Goal: Task Accomplishment & Management: Manage account settings

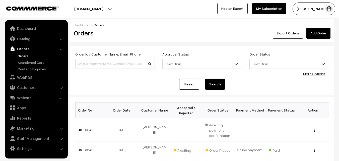
scroll to position [50, 0]
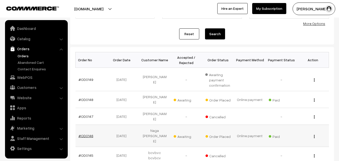
click at [85, 133] on link "#OD0146" at bounding box center [85, 135] width 15 height 4
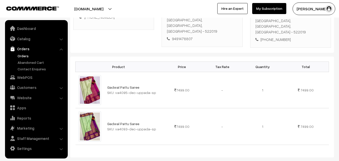
scroll to position [75, 0]
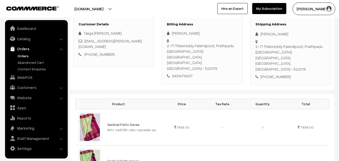
click at [20, 56] on link "Orders" at bounding box center [41, 55] width 50 height 5
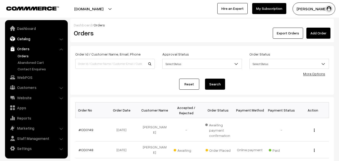
click at [24, 41] on link "Catalog" at bounding box center [36, 38] width 60 height 9
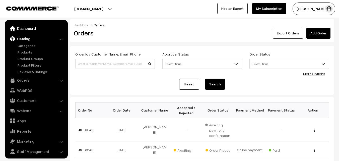
click at [25, 30] on link "Dashboard" at bounding box center [36, 28] width 60 height 9
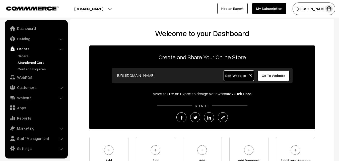
click at [26, 62] on link "Abandoned Cart" at bounding box center [41, 62] width 50 height 5
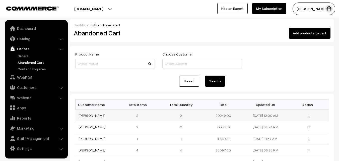
click at [86, 116] on link "[PERSON_NAME]" at bounding box center [91, 115] width 27 height 4
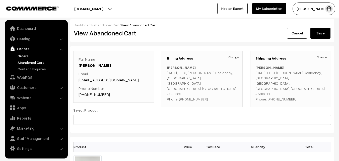
click at [24, 57] on link "Orders" at bounding box center [41, 55] width 50 height 5
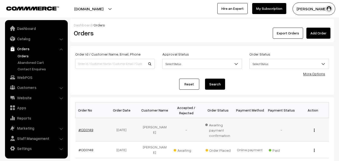
click at [79, 129] on link "#OD0149" at bounding box center [85, 129] width 15 height 4
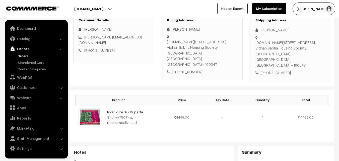
scroll to position [75, 0]
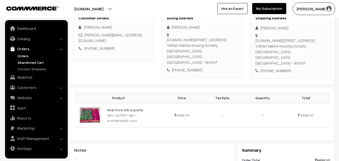
click at [29, 63] on link "Abandoned Cart" at bounding box center [41, 62] width 50 height 5
